Goal: Find contact information: Find contact information

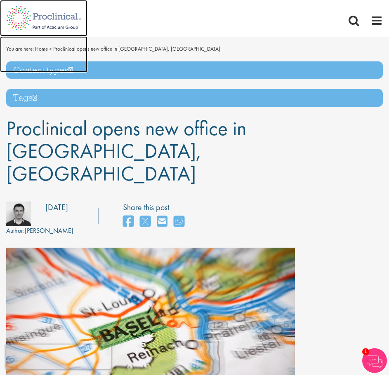
click at [35, 49] on img at bounding box center [43, 54] width 87 height 36
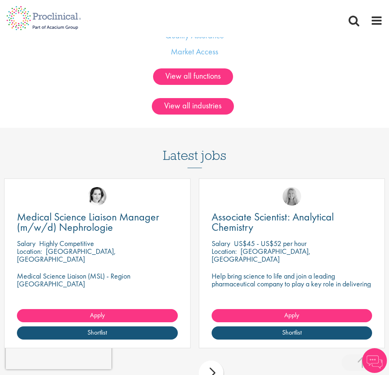
scroll to position [1031, 0]
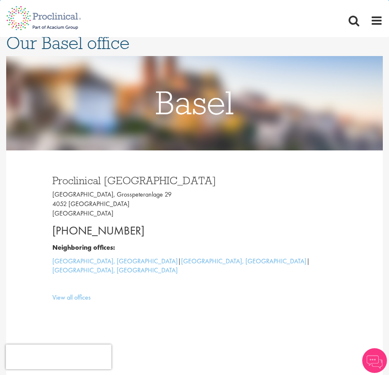
scroll to position [41, 0]
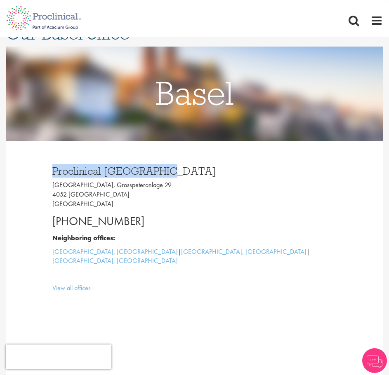
drag, startPoint x: 55, startPoint y: 172, endPoint x: 182, endPoint y: 174, distance: 127.5
click at [182, 174] on h3 "Proclinical Switzerland" at bounding box center [194, 171] width 285 height 11
copy h3 "Proclinical Switzerland"
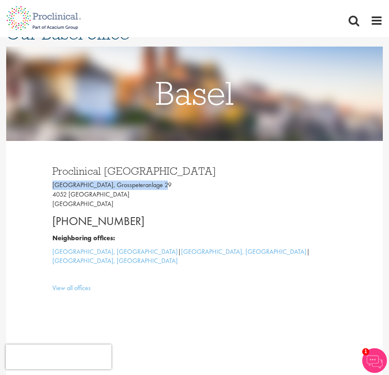
drag, startPoint x: 53, startPoint y: 185, endPoint x: 166, endPoint y: 185, distance: 113.4
click at [166, 185] on p "Grosspeter Tower, Grosspeteranlage 29 4052 Basel Switzerland" at bounding box center [194, 195] width 285 height 28
copy p "Grosspeter Tower, Grosspeteranlage 29"
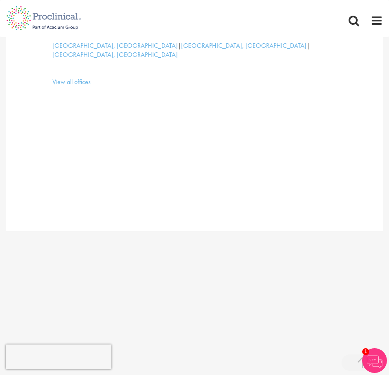
scroll to position [165, 0]
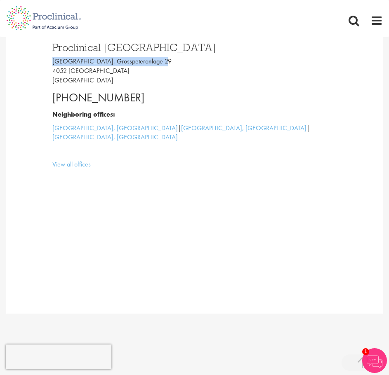
drag, startPoint x: 150, startPoint y: 97, endPoint x: 37, endPoint y: 97, distance: 113.0
click at [37, 97] on div "Proclinical Switzerland Grosspeter Tower, Grosspeteranlage 29 4052 Basel Switze…" at bounding box center [194, 165] width 377 height 297
copy p "+41 61 508 7070"
